Goal: Entertainment & Leisure: Consume media (video, audio)

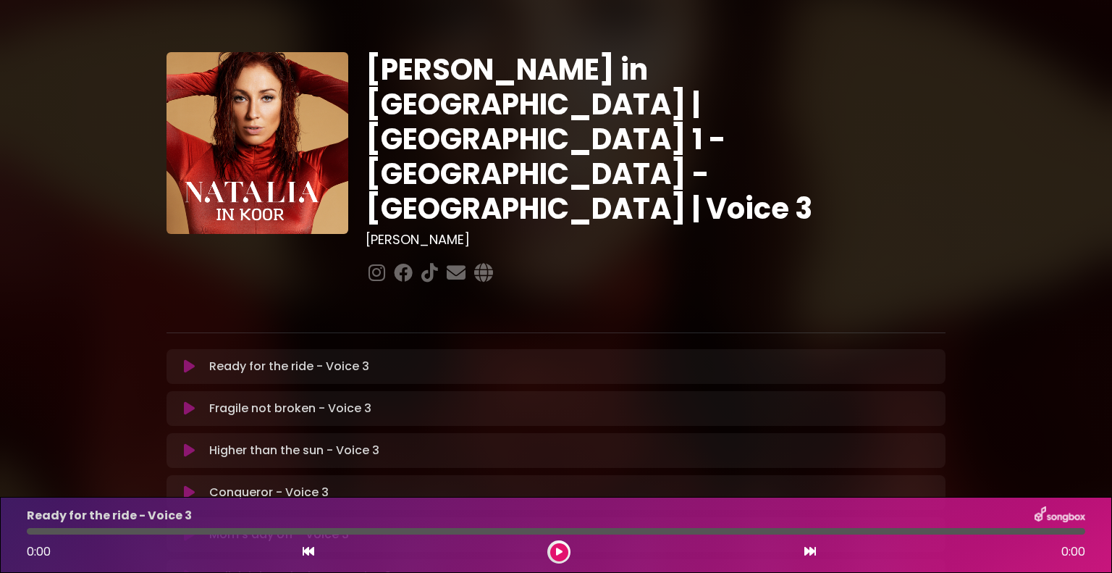
scroll to position [362, 0]
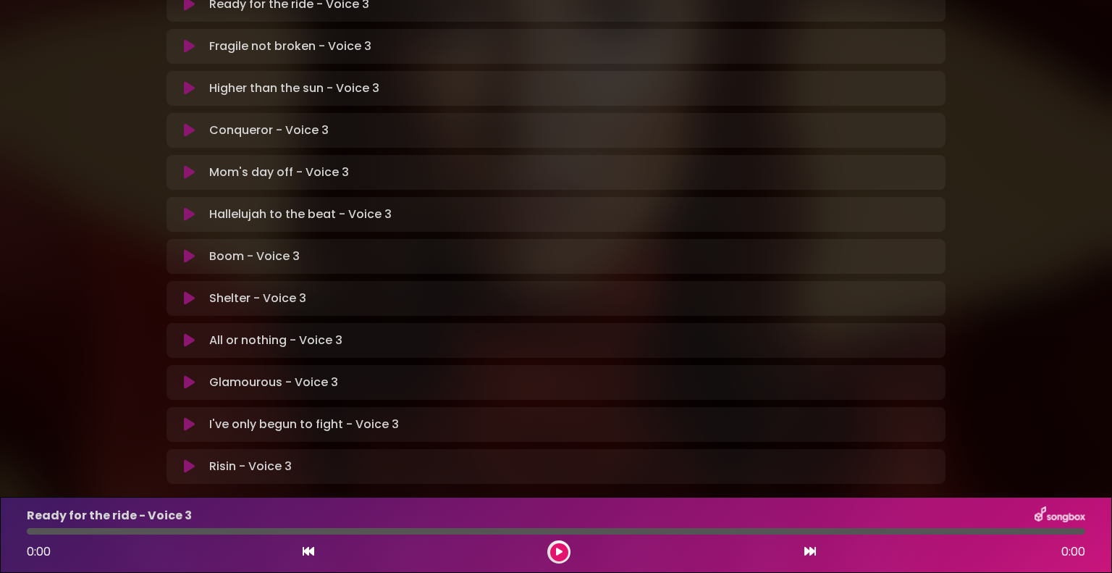
click at [189, 375] on icon at bounding box center [189, 382] width 11 height 14
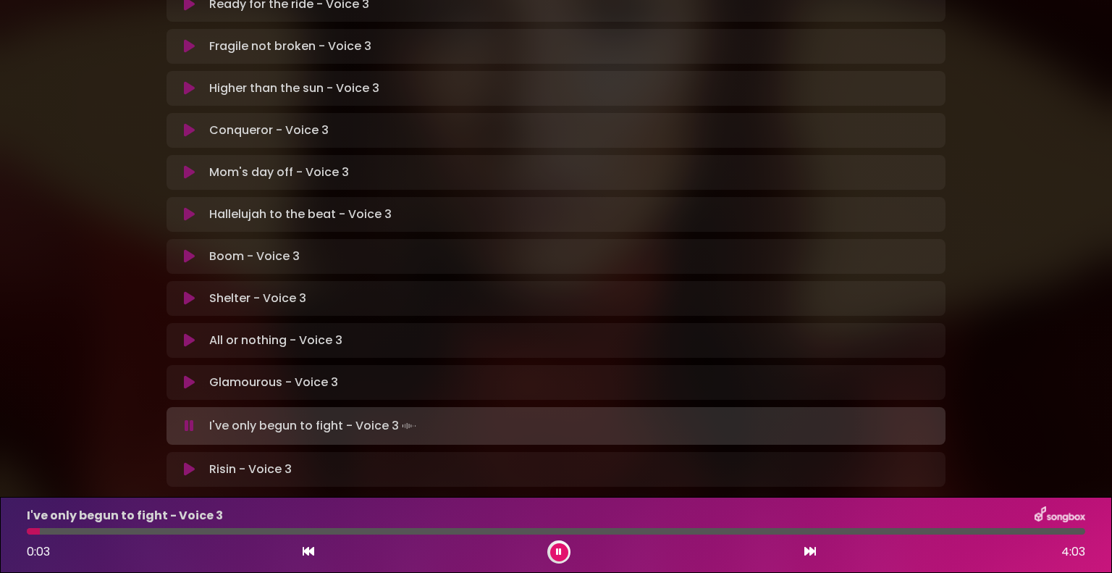
click at [482, 440] on div "[PERSON_NAME] in [GEOGRAPHIC_DATA] | [GEOGRAPHIC_DATA] 1 - [GEOGRAPHIC_DATA] - …" at bounding box center [556, 92] width 797 height 804
click at [191, 419] on icon at bounding box center [189, 426] width 9 height 14
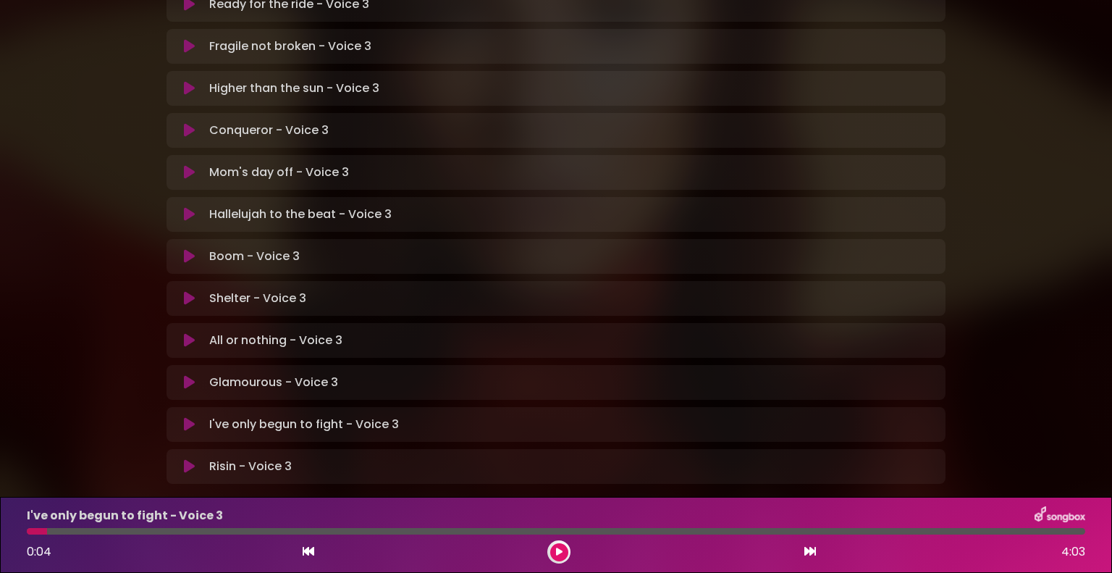
click at [194, 375] on icon at bounding box center [189, 382] width 11 height 14
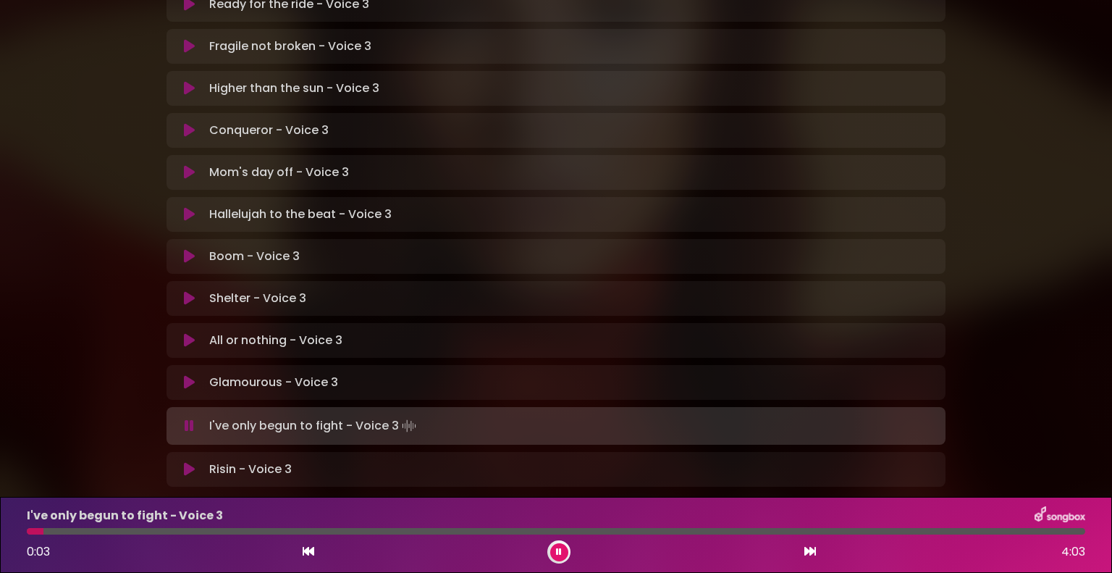
click at [190, 419] on icon at bounding box center [189, 426] width 9 height 14
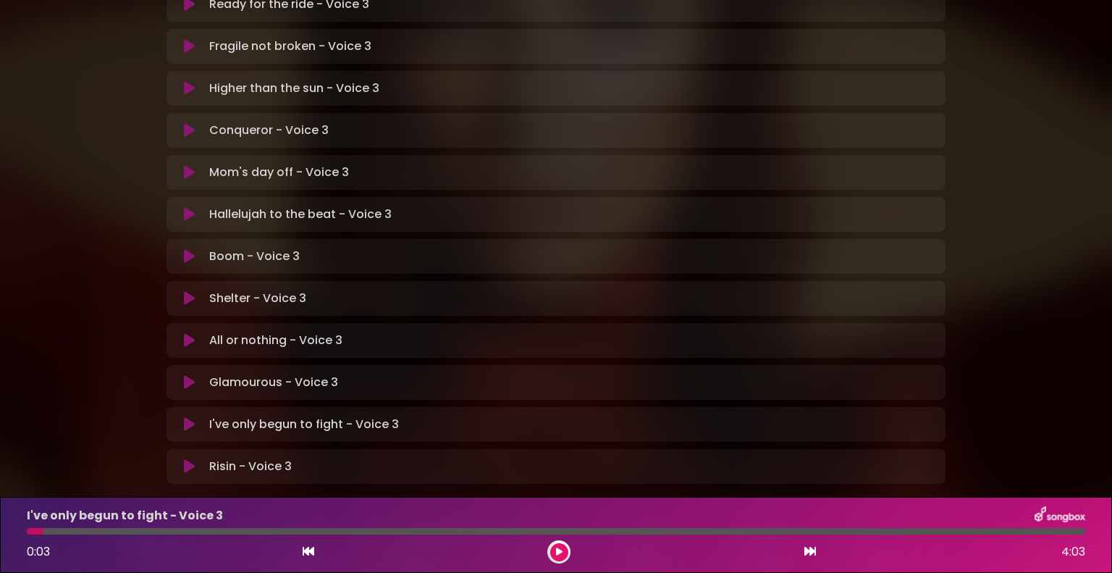
click at [185, 375] on icon at bounding box center [189, 382] width 11 height 14
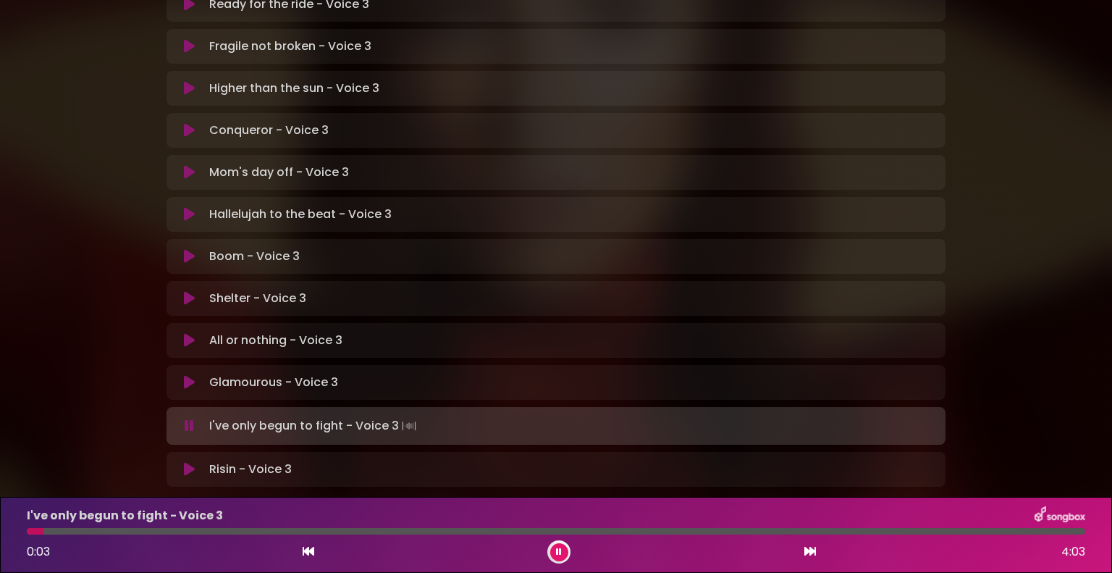
click at [193, 419] on icon at bounding box center [189, 426] width 9 height 14
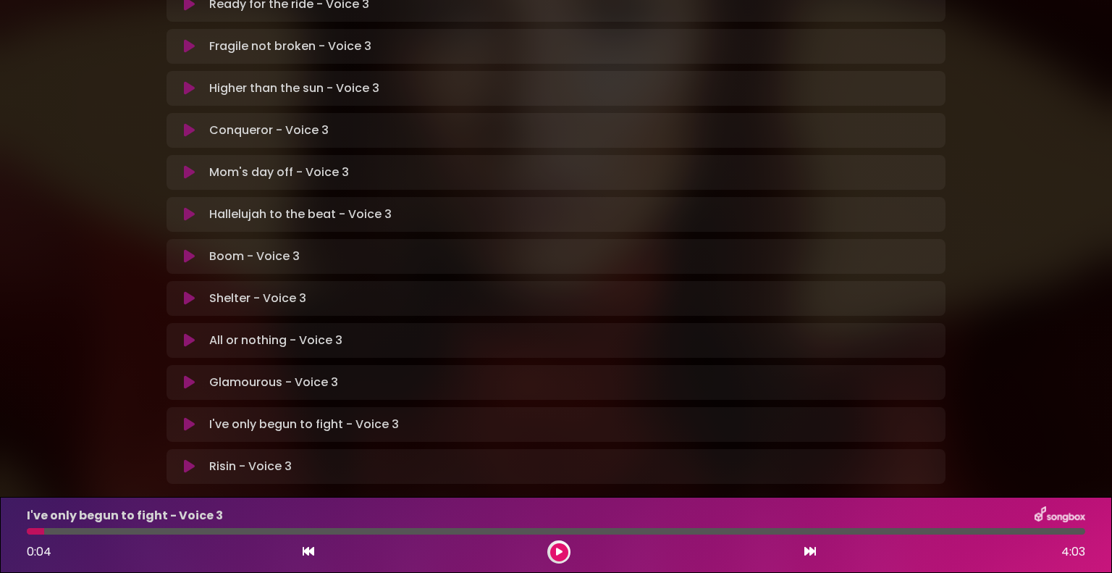
click at [191, 375] on icon at bounding box center [189, 382] width 11 height 14
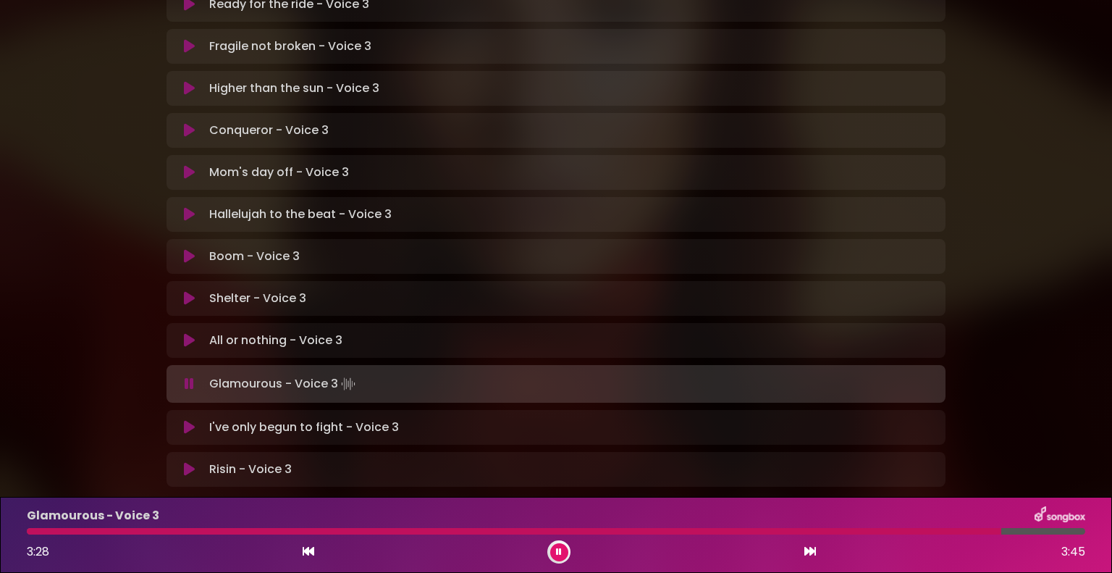
click at [1106, 510] on div "Glamourous - Voice 3 3:28 3:45" at bounding box center [556, 535] width 1112 height 76
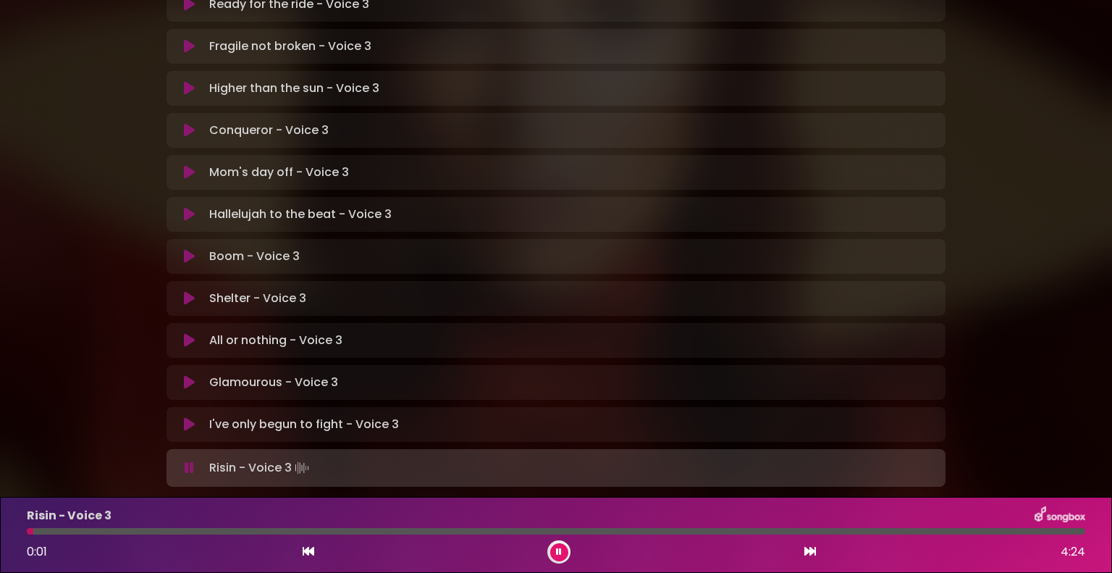
click at [188, 417] on icon at bounding box center [189, 424] width 11 height 14
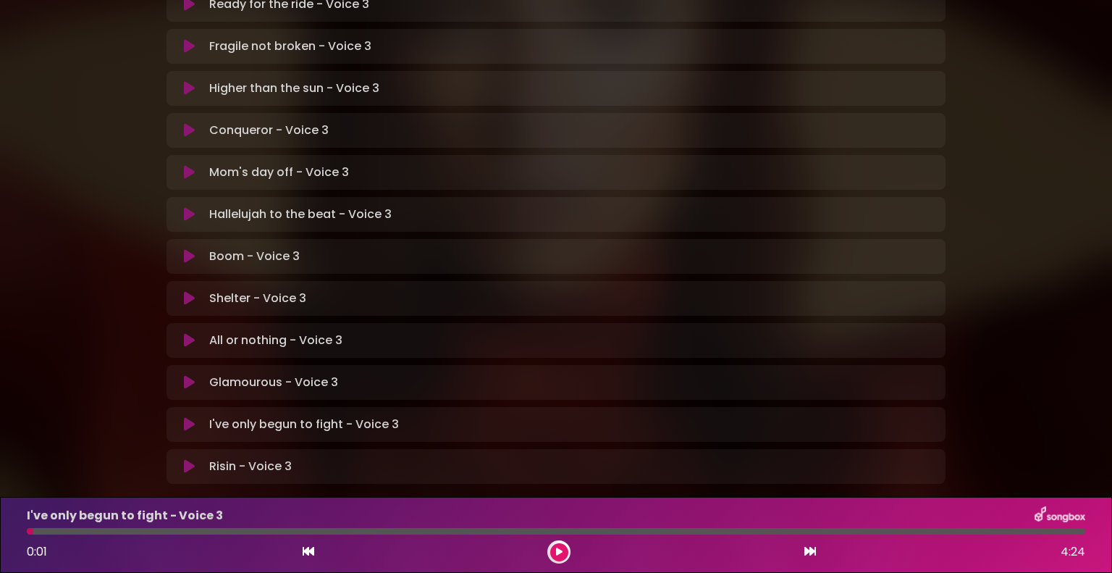
click at [185, 417] on icon at bounding box center [189, 424] width 11 height 14
click at [188, 459] on icon at bounding box center [189, 466] width 11 height 14
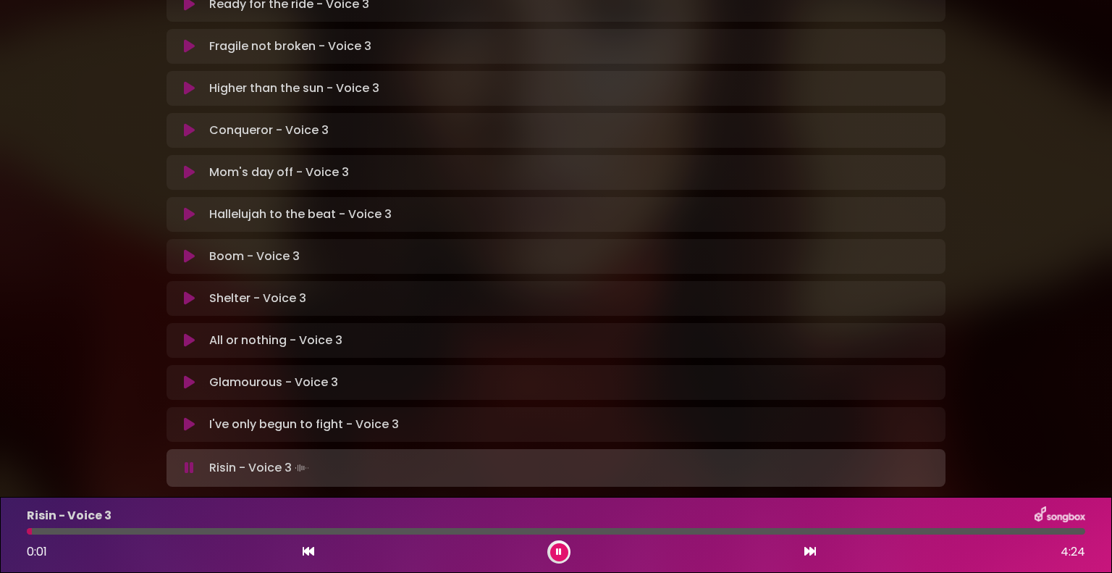
click at [185, 461] on icon at bounding box center [189, 468] width 9 height 14
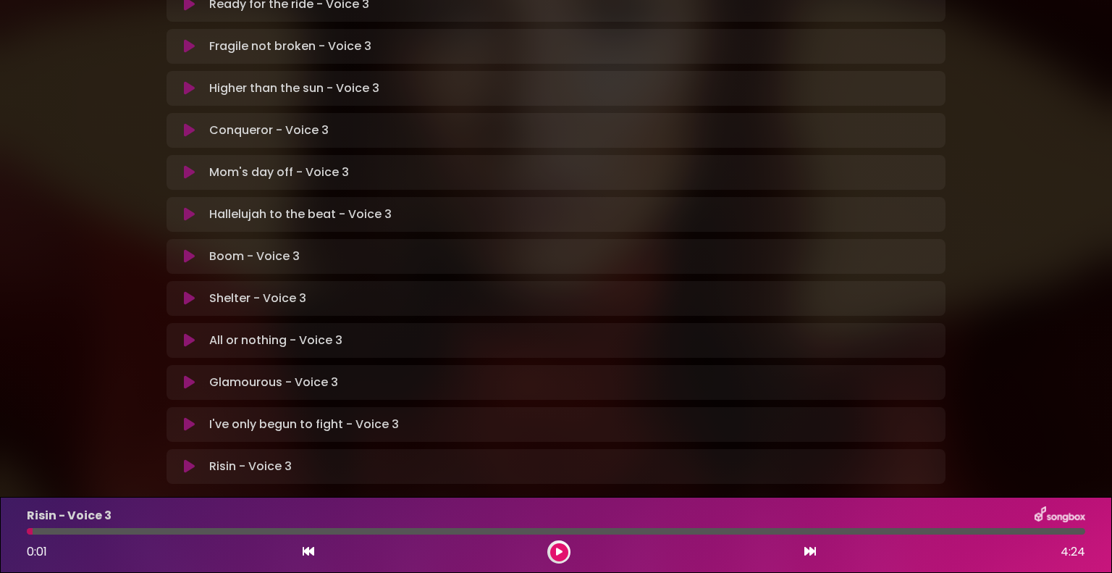
click at [182, 417] on button at bounding box center [189, 424] width 28 height 14
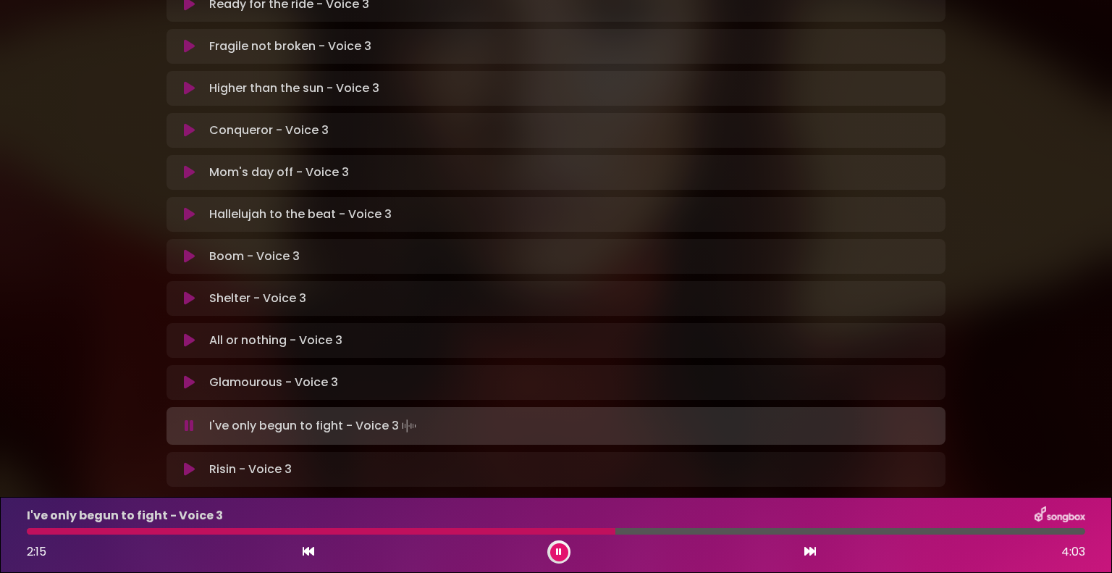
drag, startPoint x: 146, startPoint y: 70, endPoint x: 600, endPoint y: 54, distance: 454.3
click at [159, 83] on div "[PERSON_NAME] in [GEOGRAPHIC_DATA] | [GEOGRAPHIC_DATA] 1 - [GEOGRAPHIC_DATA] - …" at bounding box center [556, 83] width 956 height 856
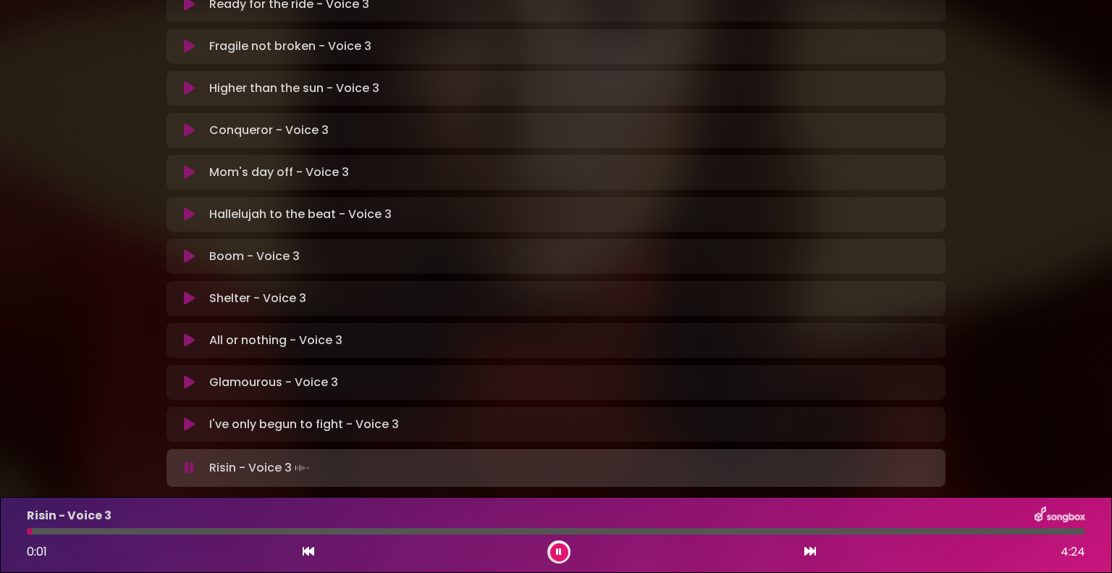
click at [193, 461] on icon at bounding box center [189, 468] width 9 height 14
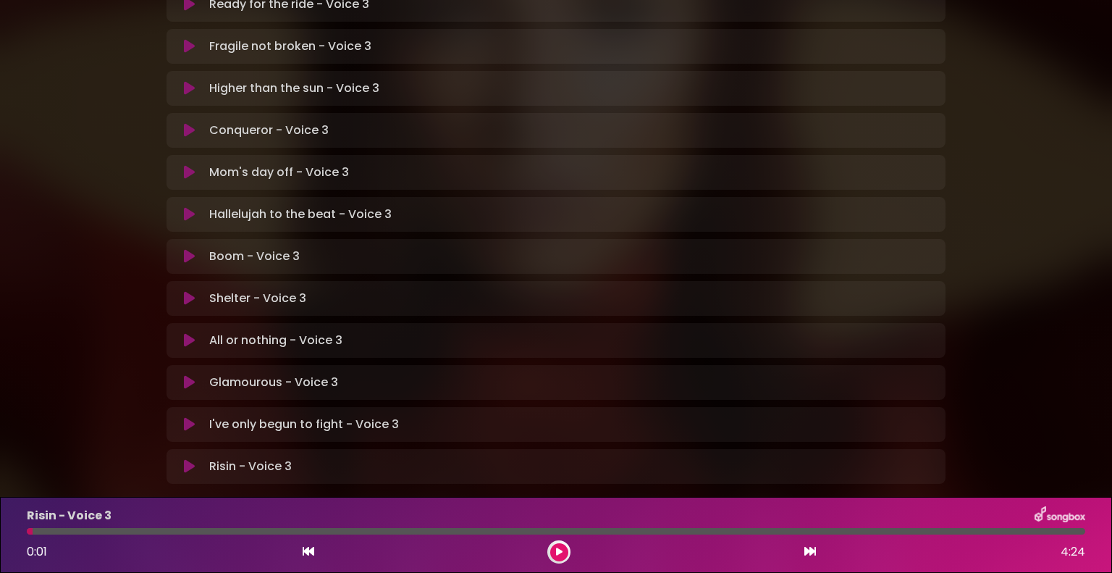
click at [184, 417] on icon at bounding box center [189, 424] width 11 height 14
